Goal: Transaction & Acquisition: Purchase product/service

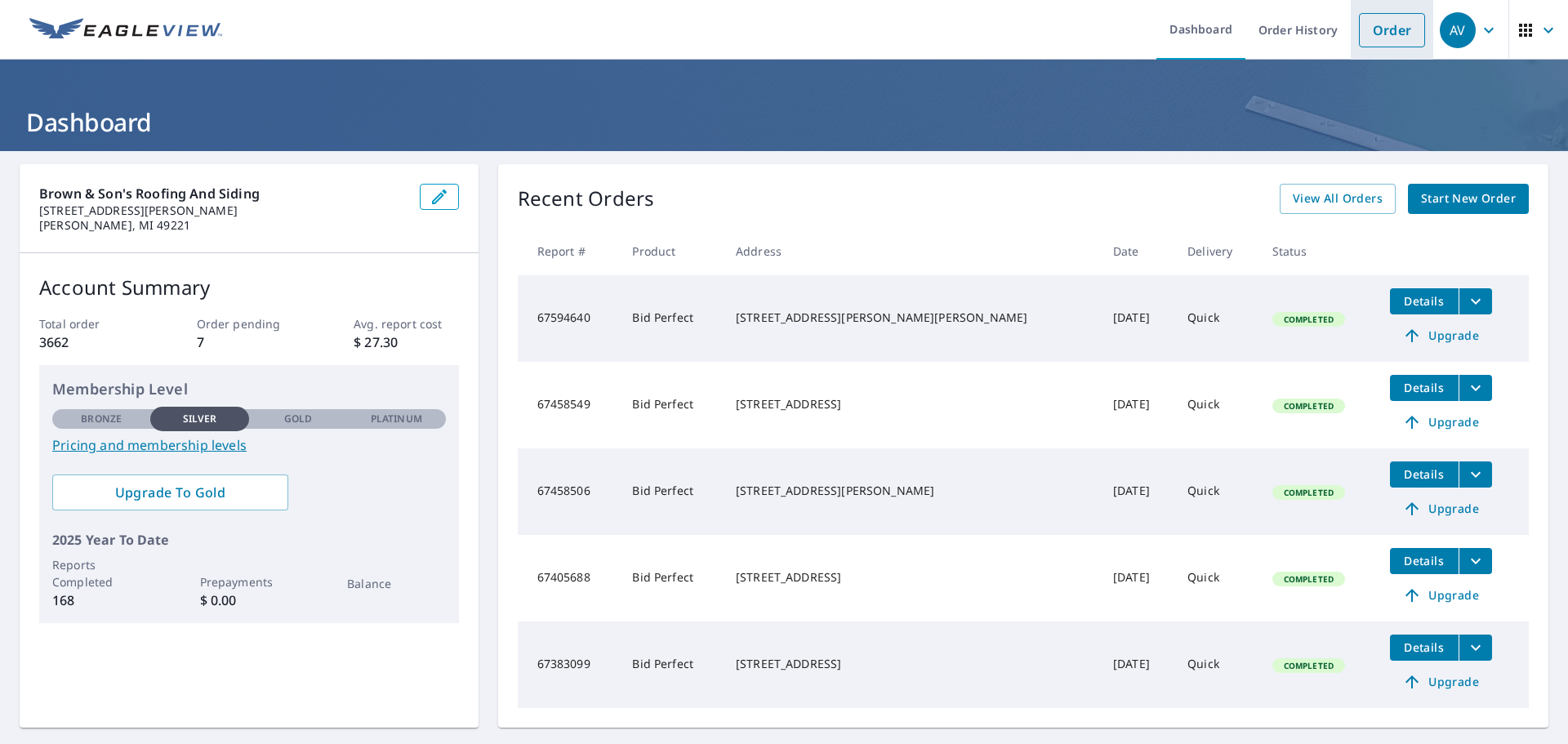
click at [1364, 35] on link "Order" at bounding box center [1392, 30] width 66 height 34
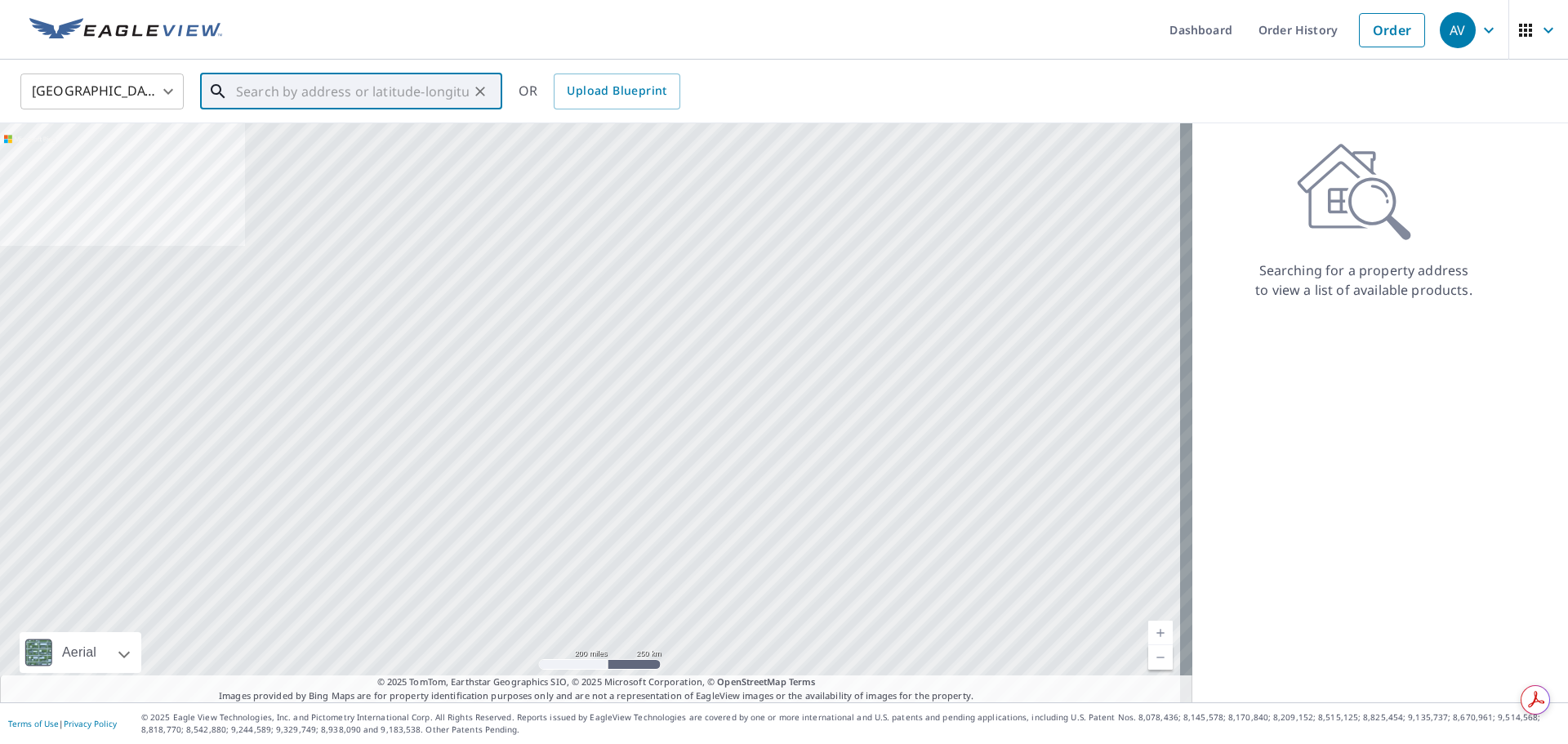
click at [253, 92] on input "text" at bounding box center [352, 92] width 233 height 45
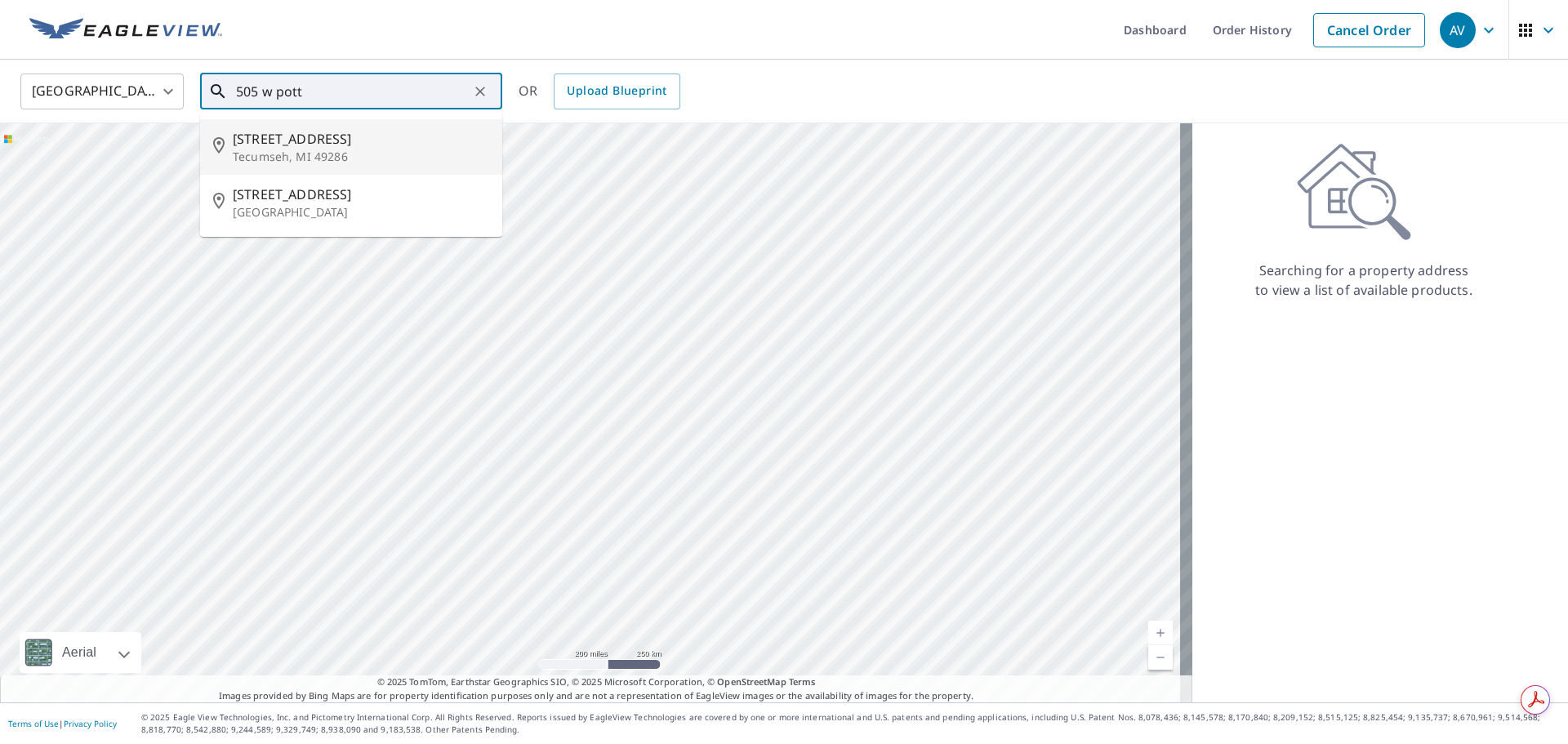
click at [298, 134] on span "[STREET_ADDRESS]" at bounding box center [361, 139] width 257 height 20
type input "[STREET_ADDRESS]"
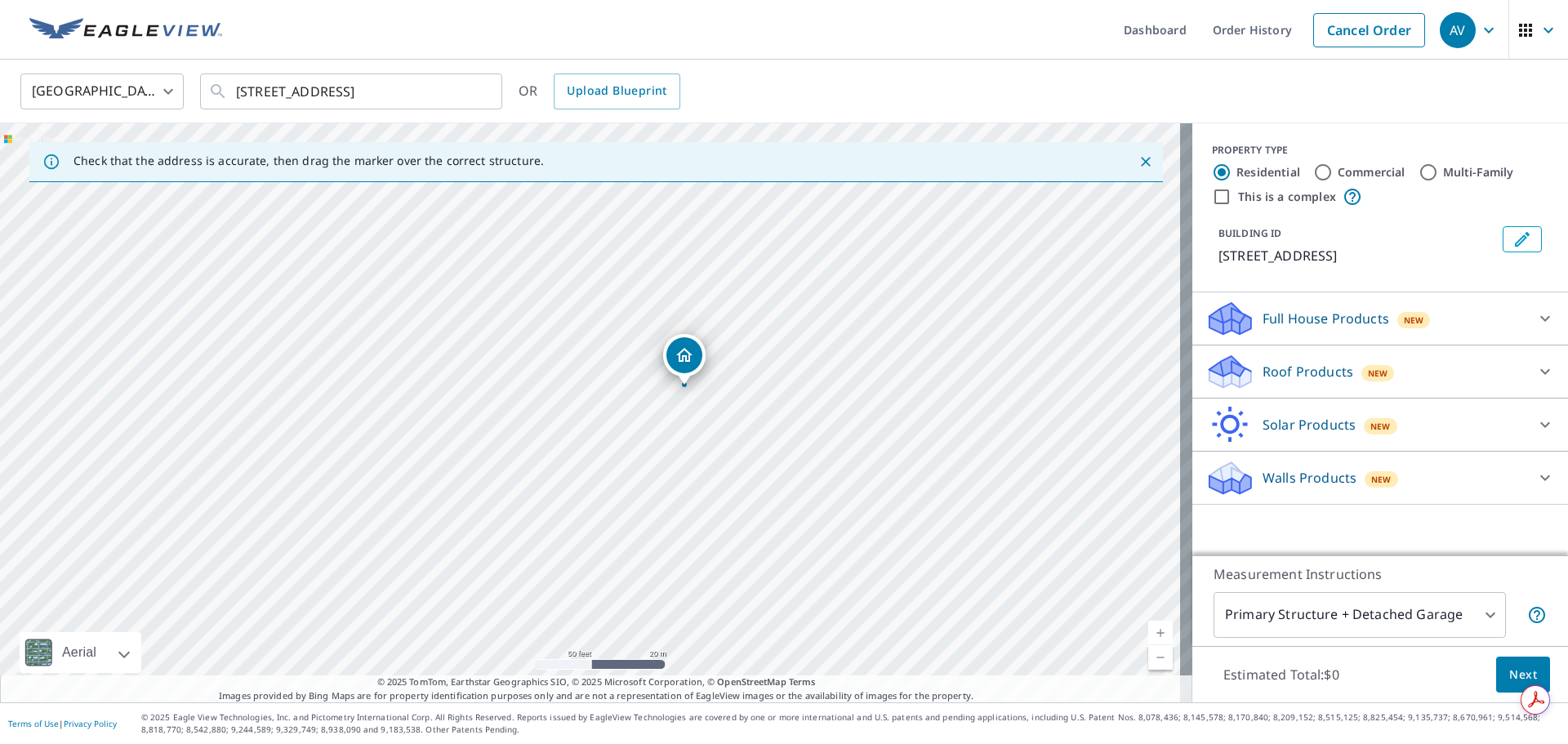
drag, startPoint x: 479, startPoint y: 464, endPoint x: 579, endPoint y: 436, distance: 103.8
click at [576, 438] on div "[STREET_ADDRESS]" at bounding box center [596, 412] width 1193 height 579
drag, startPoint x: 682, startPoint y: 360, endPoint x: 432, endPoint y: 376, distance: 250.5
click at [1299, 382] on p "Roof Products" at bounding box center [1308, 372] width 91 height 20
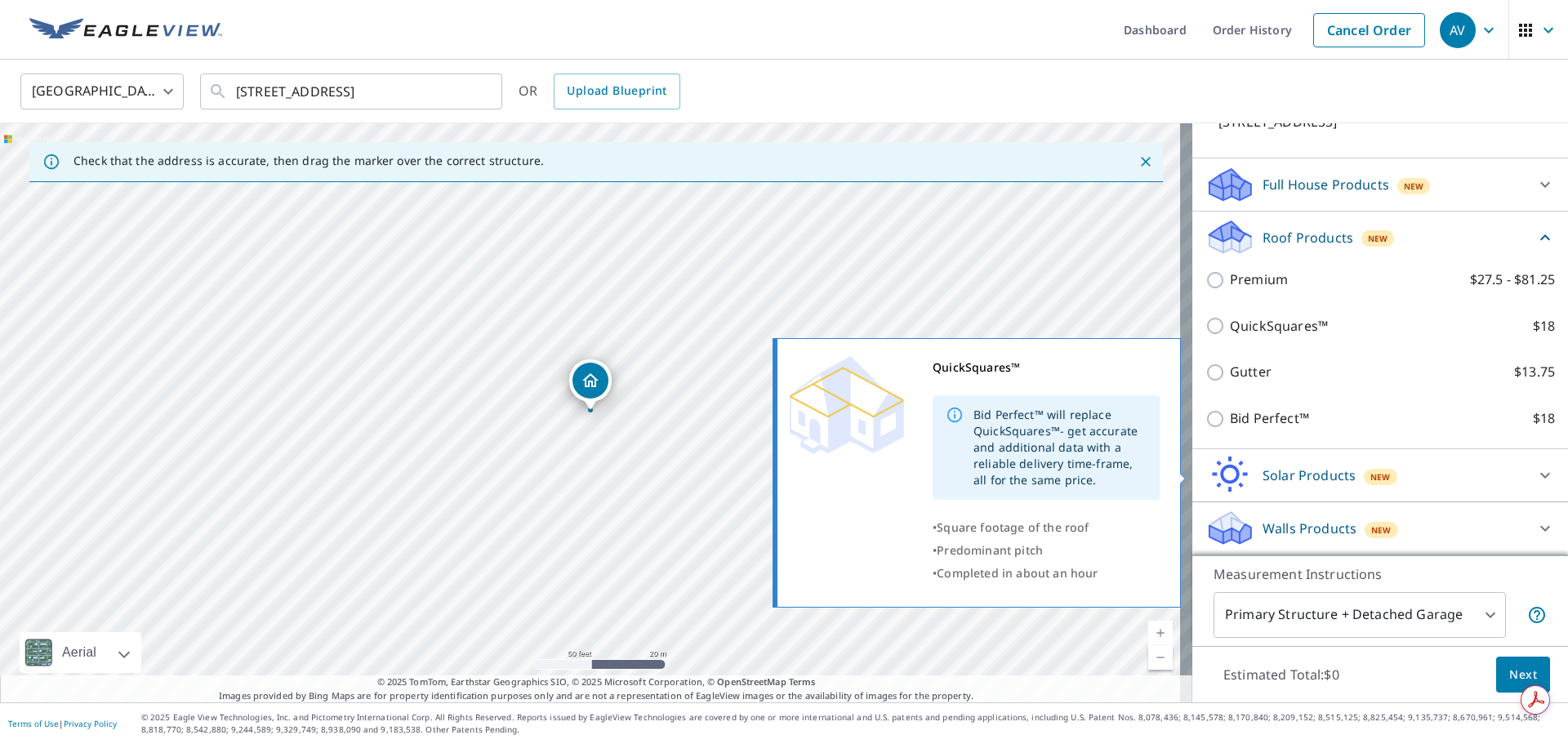
scroll to position [154, 0]
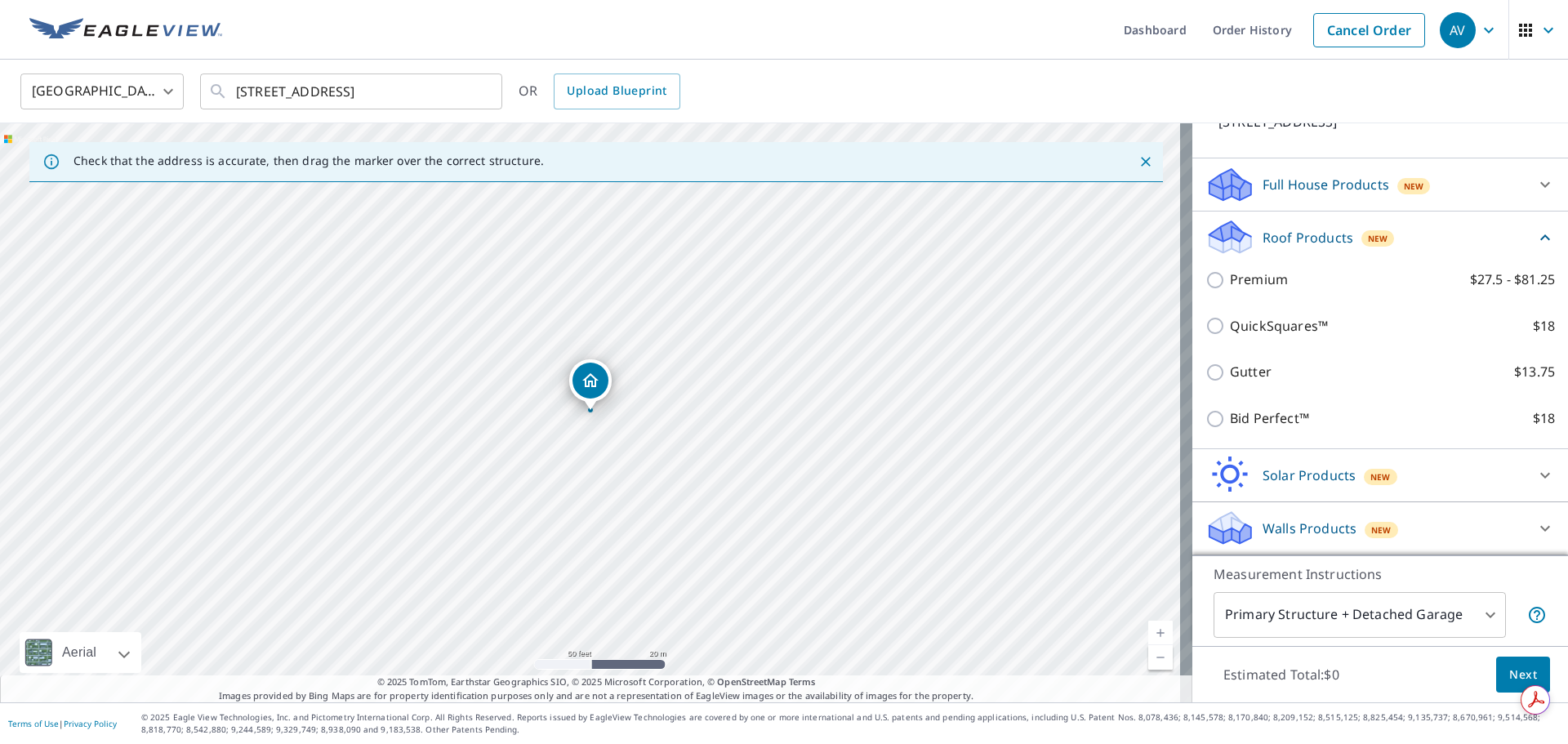
click at [1275, 336] on div "QuickSquares™ $18" at bounding box center [1380, 326] width 349 height 46
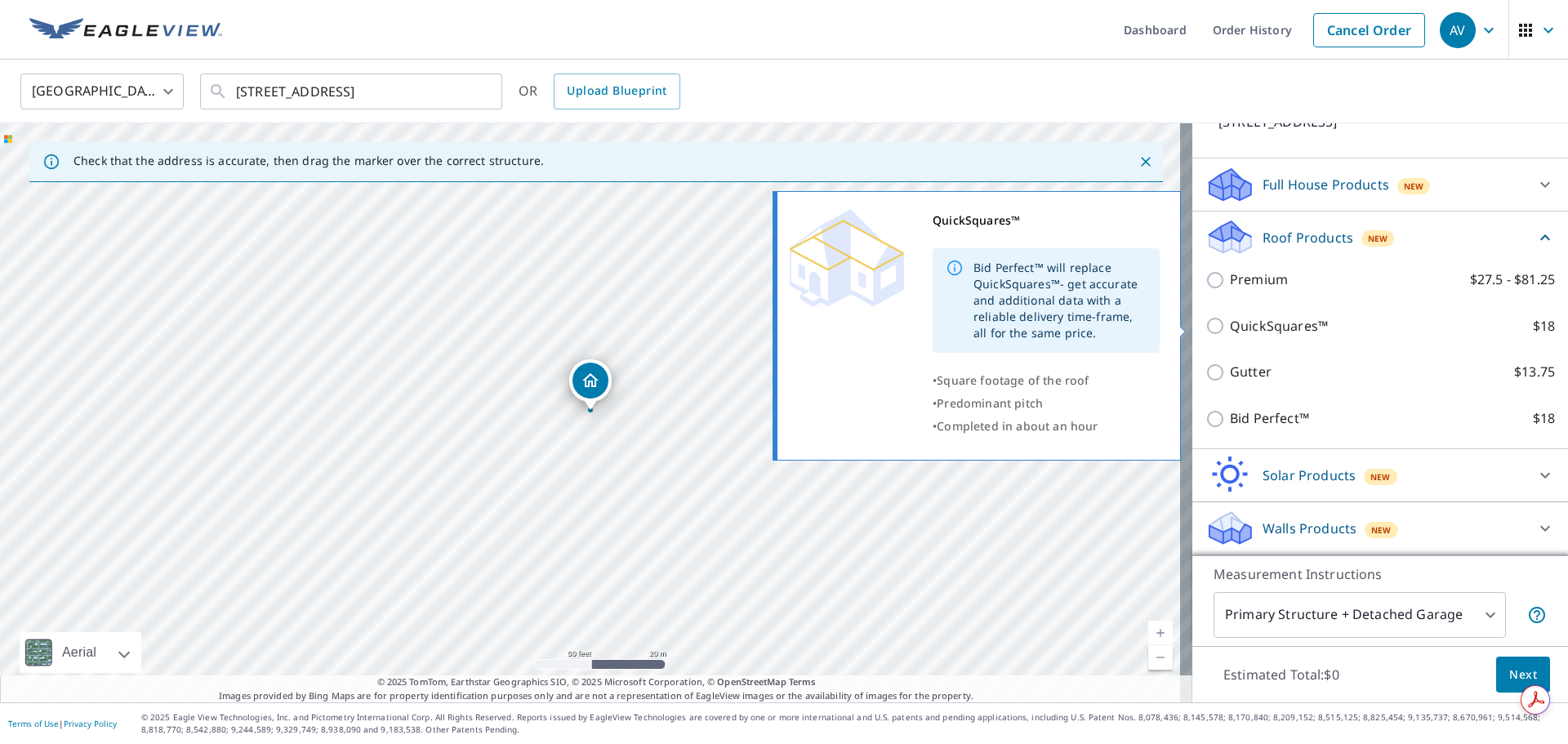
click at [1240, 329] on p "QuickSquares™" at bounding box center [1280, 326] width 98 height 21
click at [1230, 329] on input "QuickSquares™ $18" at bounding box center [1218, 326] width 25 height 20
checkbox input "true"
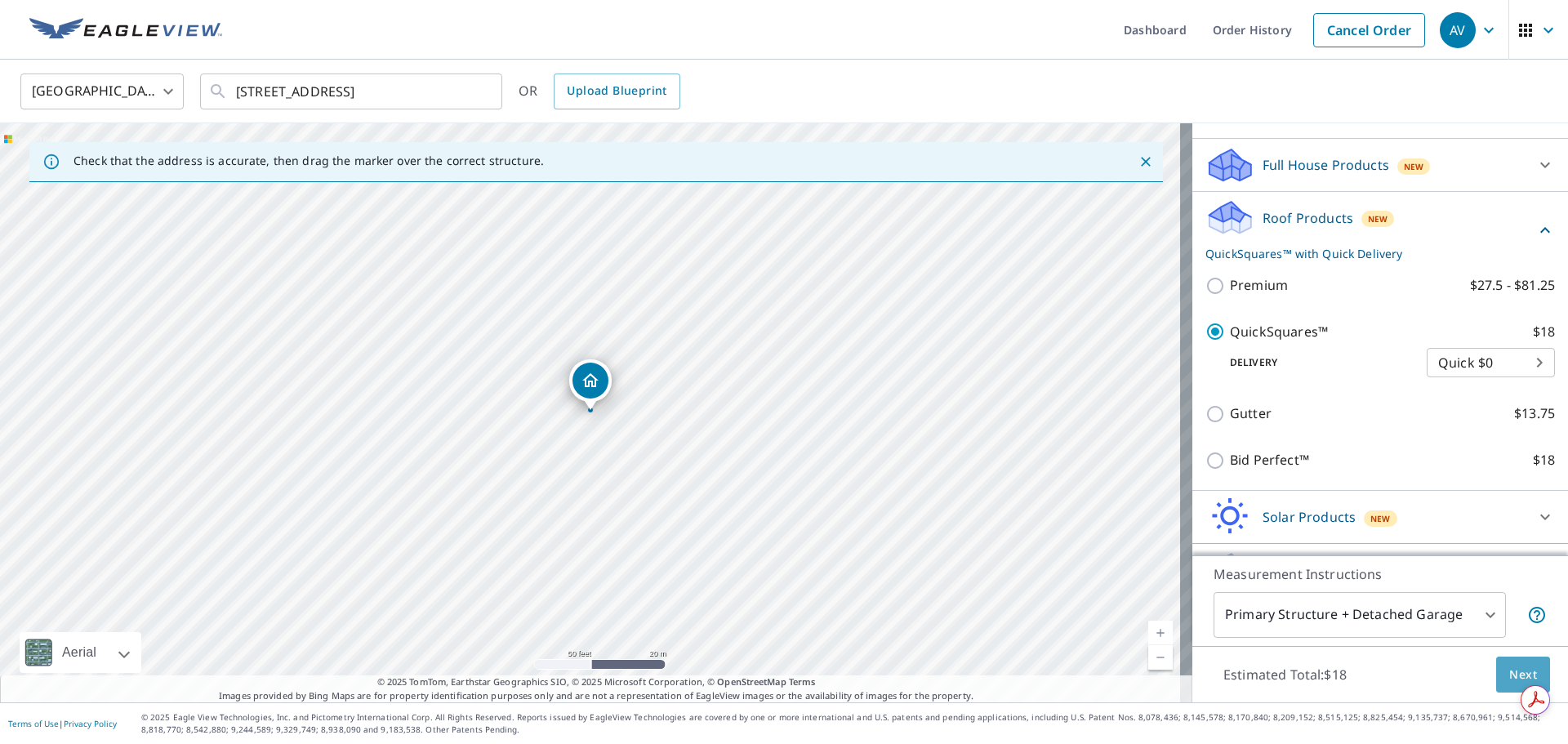
click at [1510, 674] on span "Next" at bounding box center [1524, 674] width 28 height 21
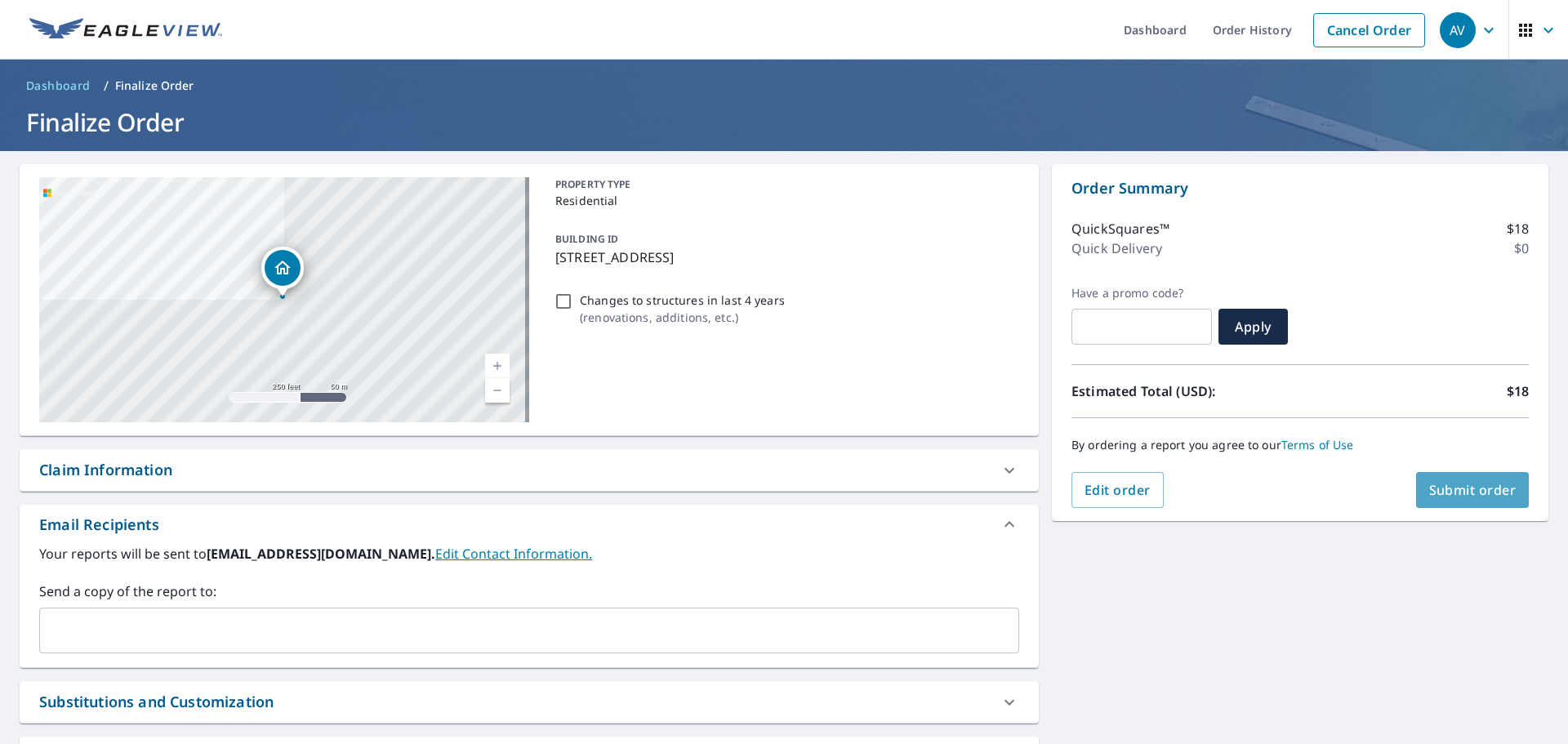
click at [1482, 482] on span "Submit order" at bounding box center [1473, 490] width 88 height 18
